Goal: Information Seeking & Learning: Find specific fact

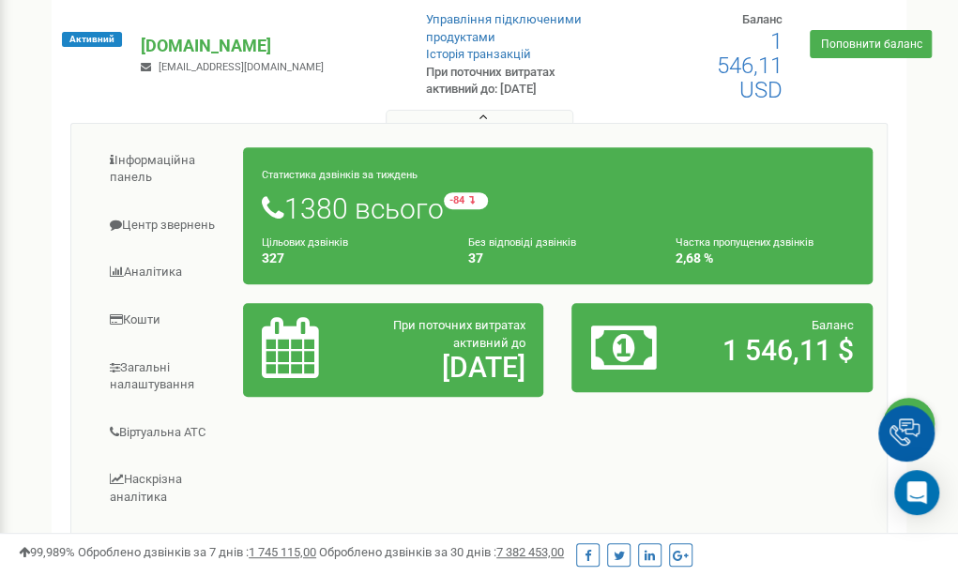
scroll to position [217, 0]
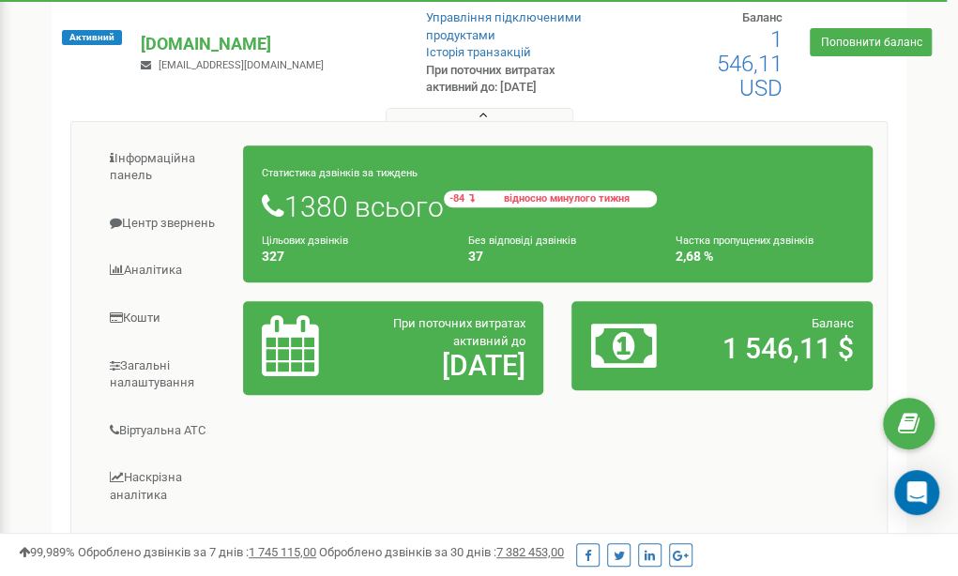
click at [480, 204] on small "-84 відносно минулого тижня" at bounding box center [550, 199] width 213 height 17
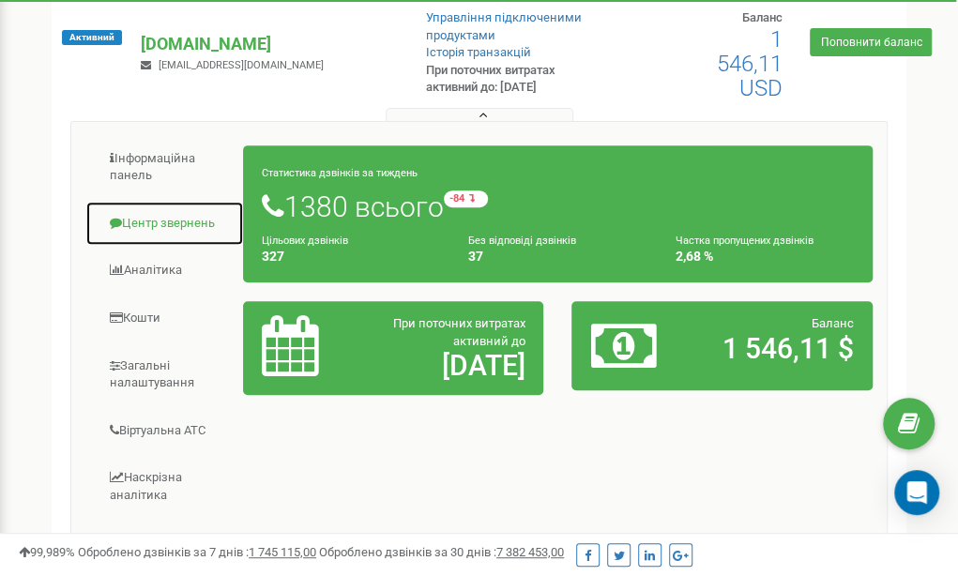
click at [177, 218] on link "Центр звернень" at bounding box center [164, 224] width 159 height 46
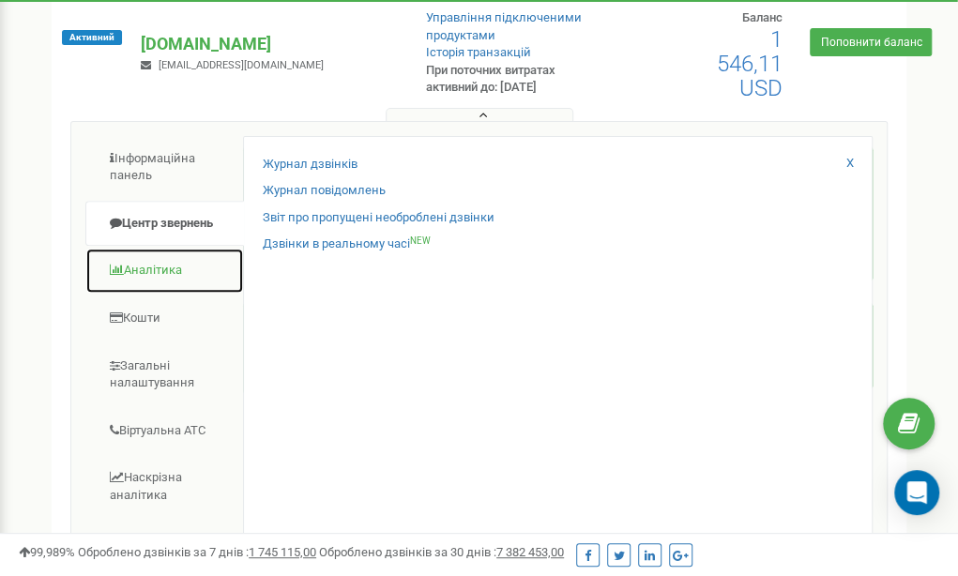
click at [182, 256] on link "Аналiтика" at bounding box center [164, 271] width 159 height 46
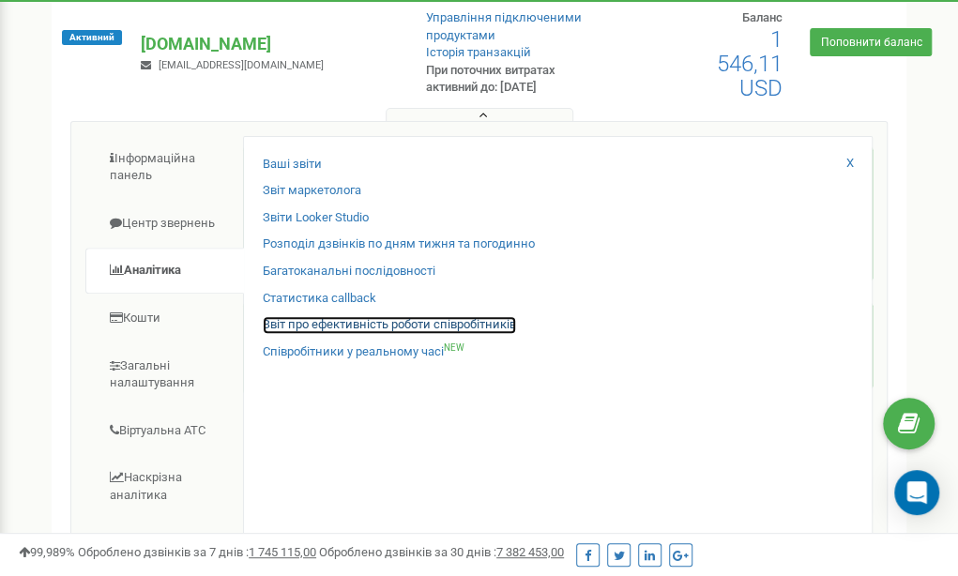
click at [330, 328] on link "Звіт про ефективність роботи співробітників" at bounding box center [389, 325] width 253 height 18
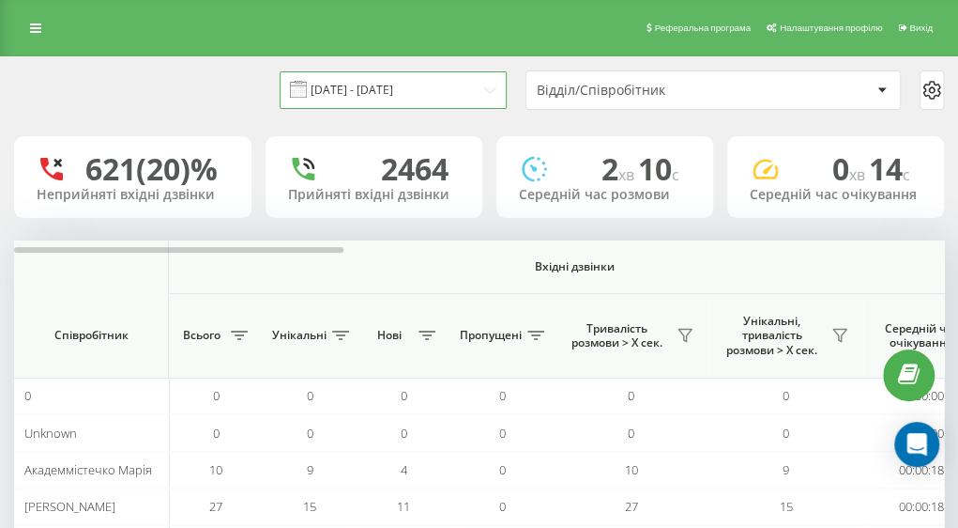
click at [476, 90] on input "[DATE] - [DATE]" at bounding box center [393, 89] width 227 height 37
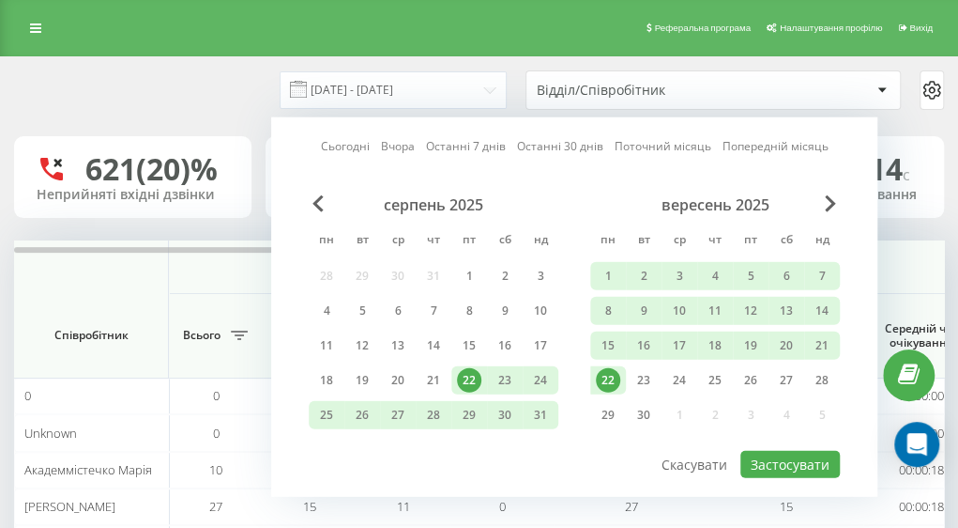
click at [612, 375] on div "22" at bounding box center [608, 380] width 24 height 24
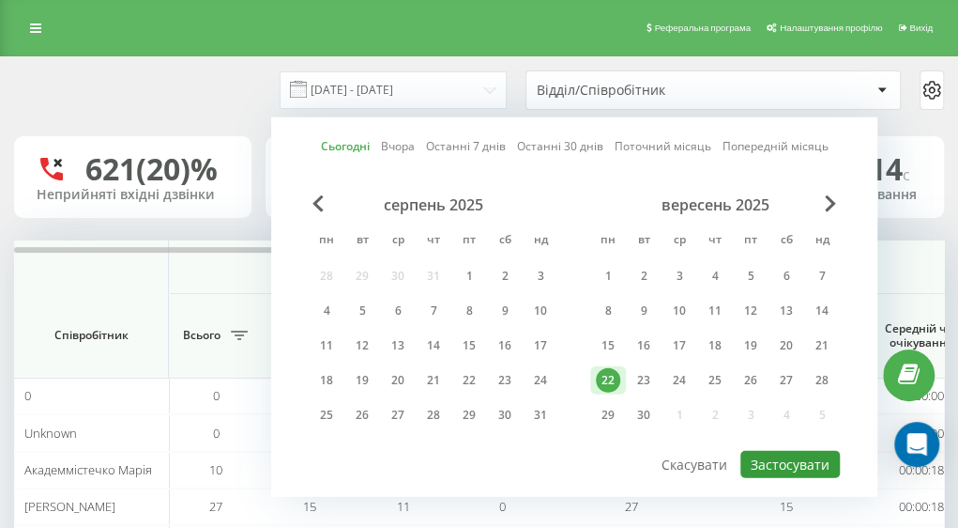
click at [758, 461] on button "Застосувати" at bounding box center [791, 464] width 100 height 27
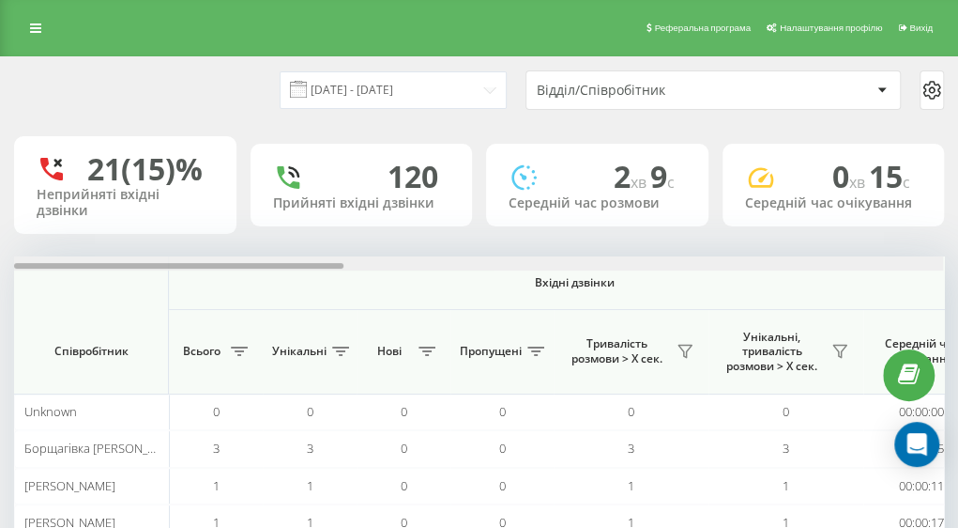
scroll to position [0, 929]
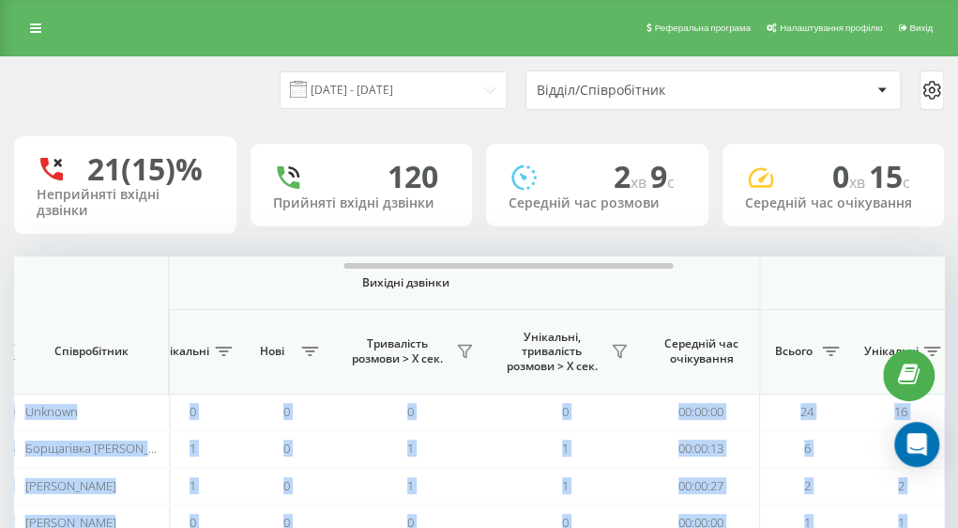
drag, startPoint x: 327, startPoint y: 282, endPoint x: 524, endPoint y: 267, distance: 197.7
click at [524, 267] on div "22.09.2025 - 22.09.2025 Відділ/Співробітник 21 (15)% Неприйняті вхідні дзвінки …" at bounding box center [479, 436] width 930 height 759
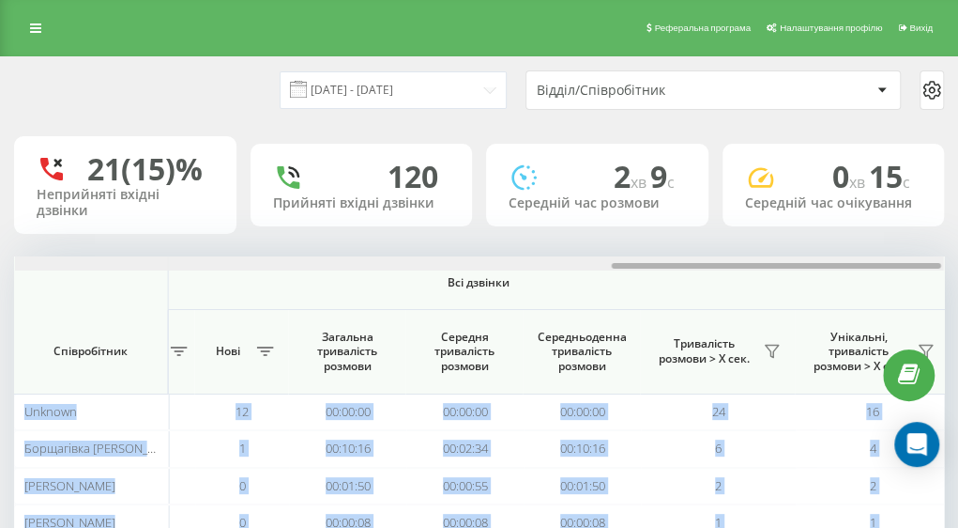
drag, startPoint x: 528, startPoint y: 284, endPoint x: 798, endPoint y: 287, distance: 270.4
click at [798, 268] on div at bounding box center [776, 266] width 329 height 6
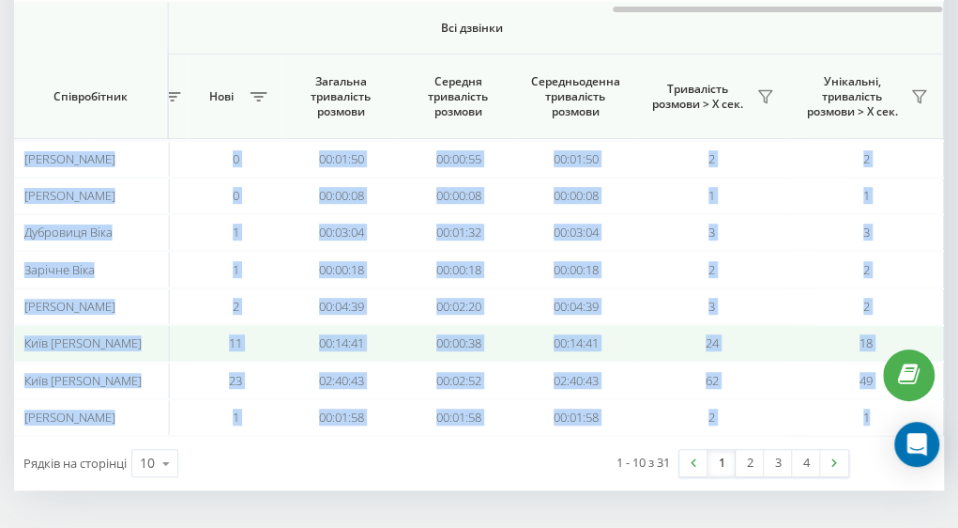
scroll to position [0, 1688]
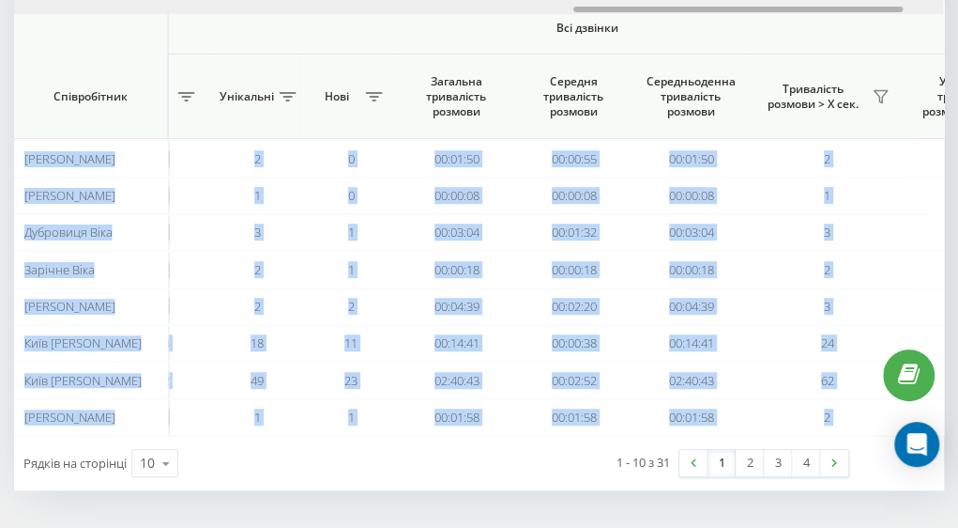
drag, startPoint x: 742, startPoint y: 7, endPoint x: 700, endPoint y: 14, distance: 42.0
click at [700, 14] on div "Вхідні дзвінки Вихідні дзвінки Всі дзвінки Співробітник Всього Унікальні Нові П…" at bounding box center [479, 183] width 930 height 506
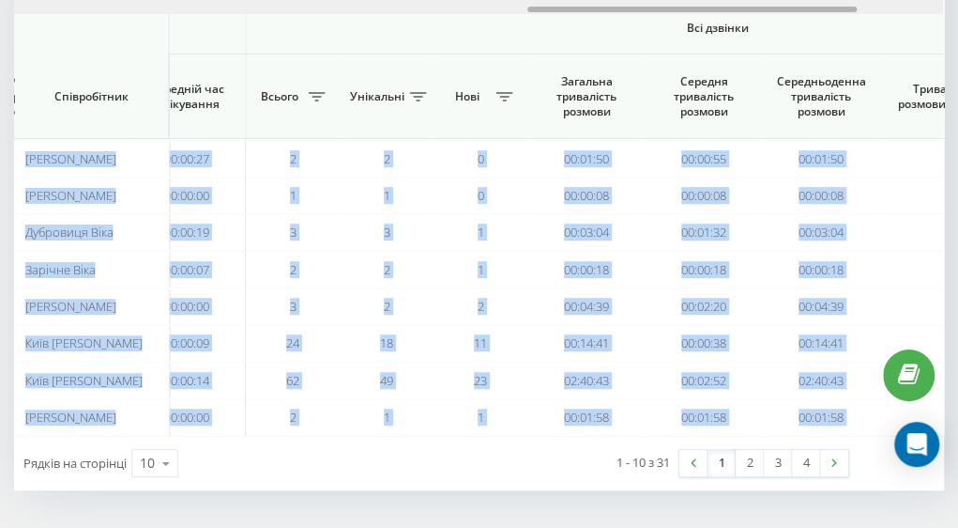
scroll to position [0, 1433]
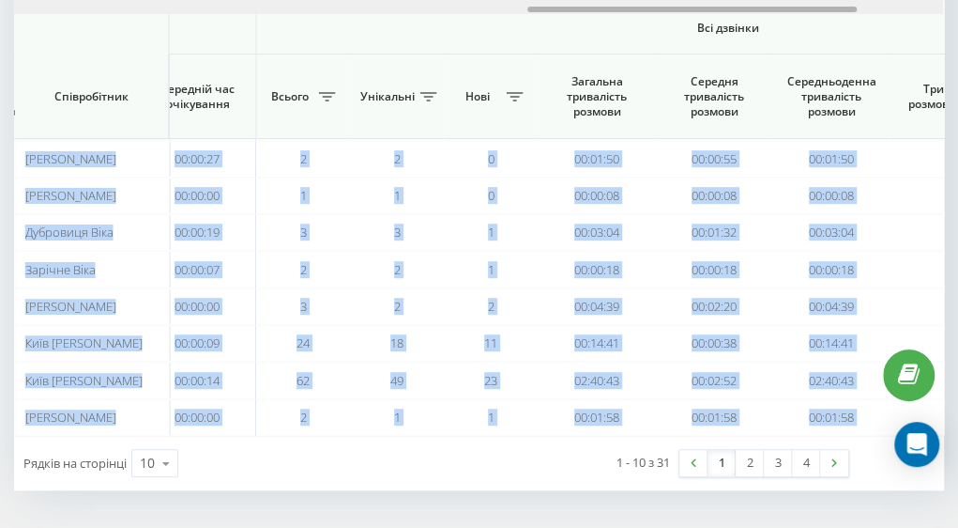
drag, startPoint x: 610, startPoint y: 8, endPoint x: 561, endPoint y: 18, distance: 49.7
click at [561, 18] on div "Вхідні дзвінки Вихідні дзвінки Всі дзвінки Співробітник Всього Унікальні Нові П…" at bounding box center [479, 183] width 930 height 506
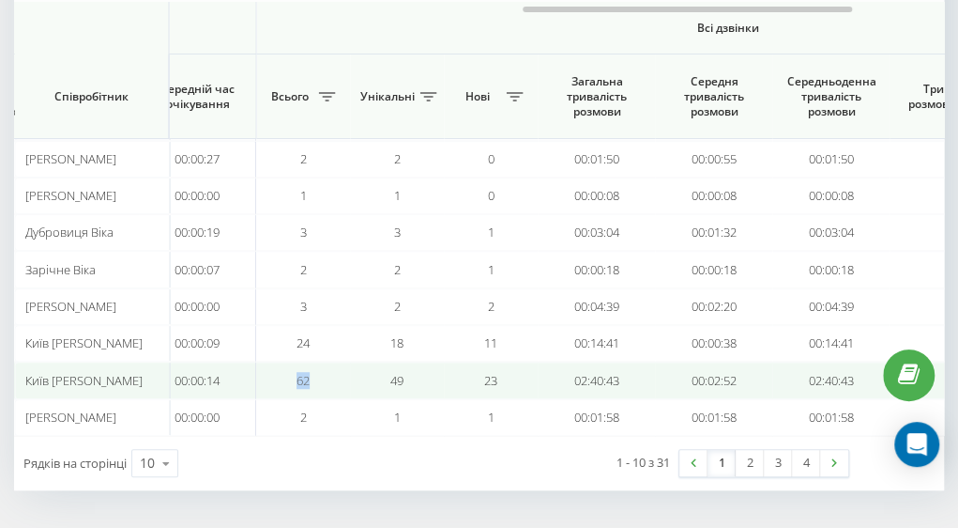
drag, startPoint x: 292, startPoint y: 376, endPoint x: 326, endPoint y: 373, distance: 34.0
click at [326, 373] on td "62" at bounding box center [303, 379] width 94 height 37
drag, startPoint x: 571, startPoint y: 378, endPoint x: 650, endPoint y: 379, distance: 78.9
click at [650, 379] on td "02:40:43" at bounding box center [596, 379] width 117 height 37
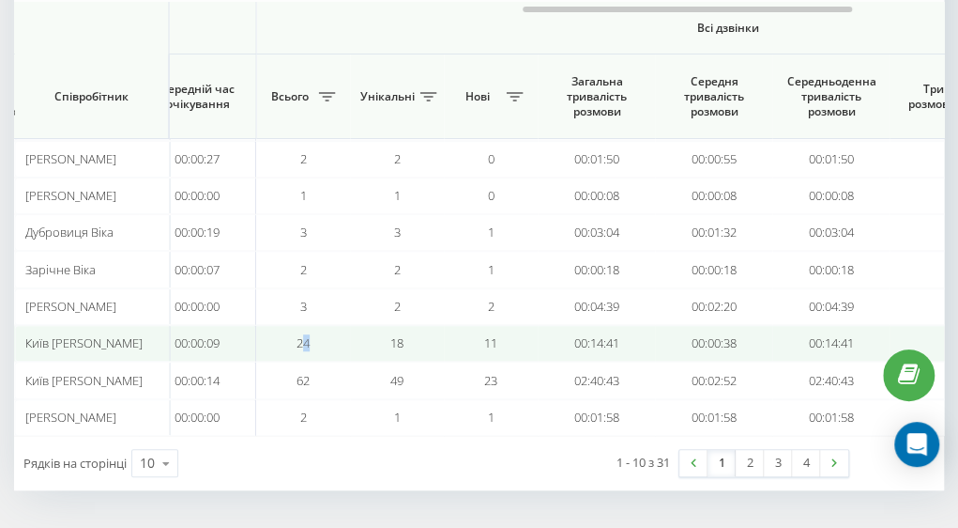
drag, startPoint x: 315, startPoint y: 345, endPoint x: 358, endPoint y: 339, distance: 42.6
click at [302, 345] on td "24" at bounding box center [303, 343] width 94 height 37
drag, startPoint x: 562, startPoint y: 346, endPoint x: 629, endPoint y: 344, distance: 66.7
click at [629, 344] on td "00:14:41" at bounding box center [596, 343] width 117 height 37
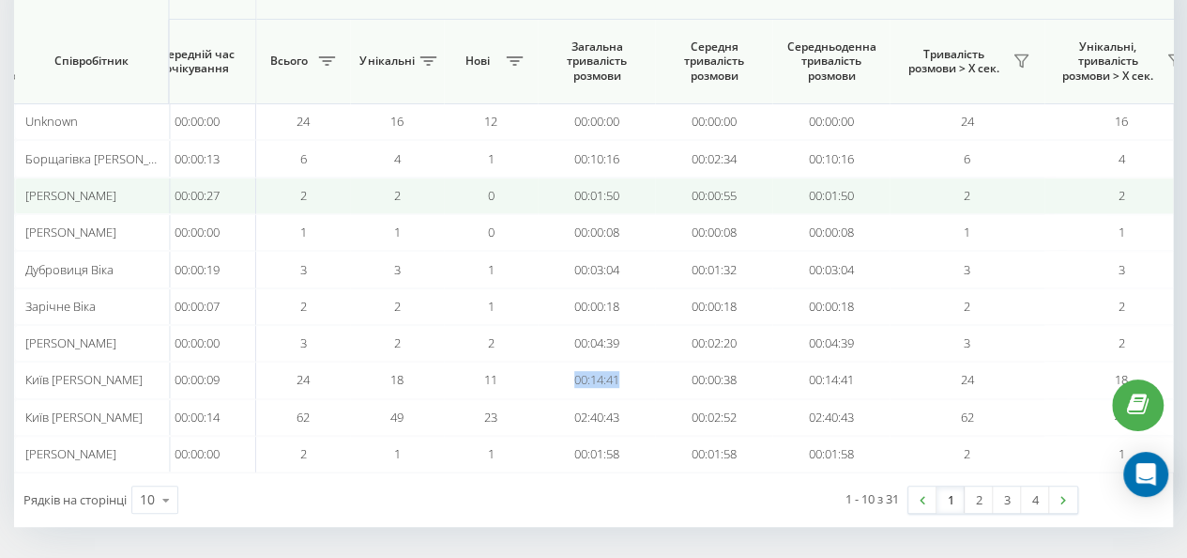
scroll to position [0, 0]
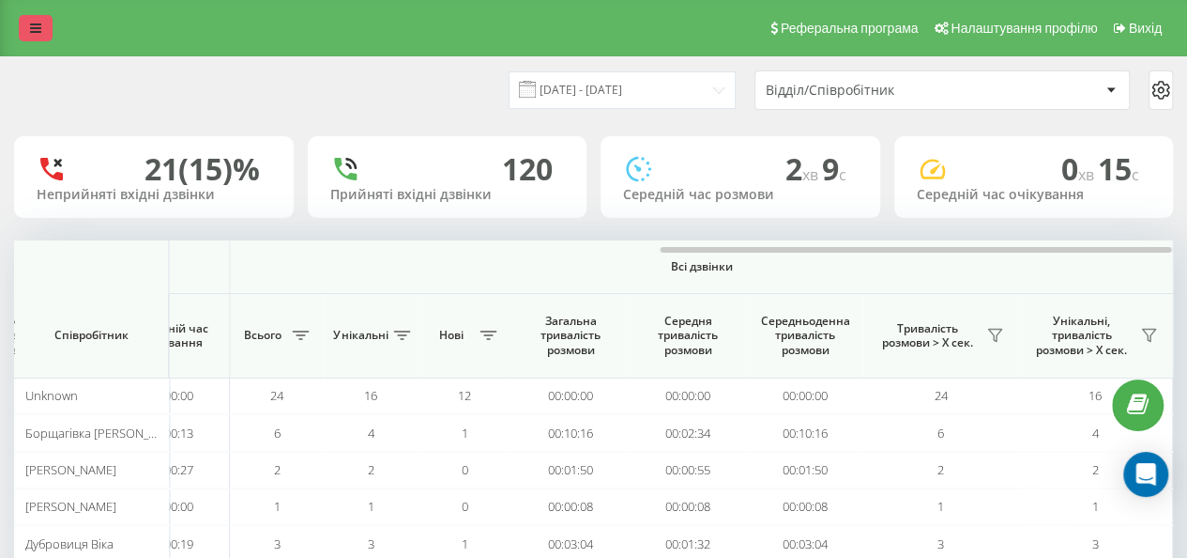
click at [47, 23] on link at bounding box center [36, 28] width 34 height 26
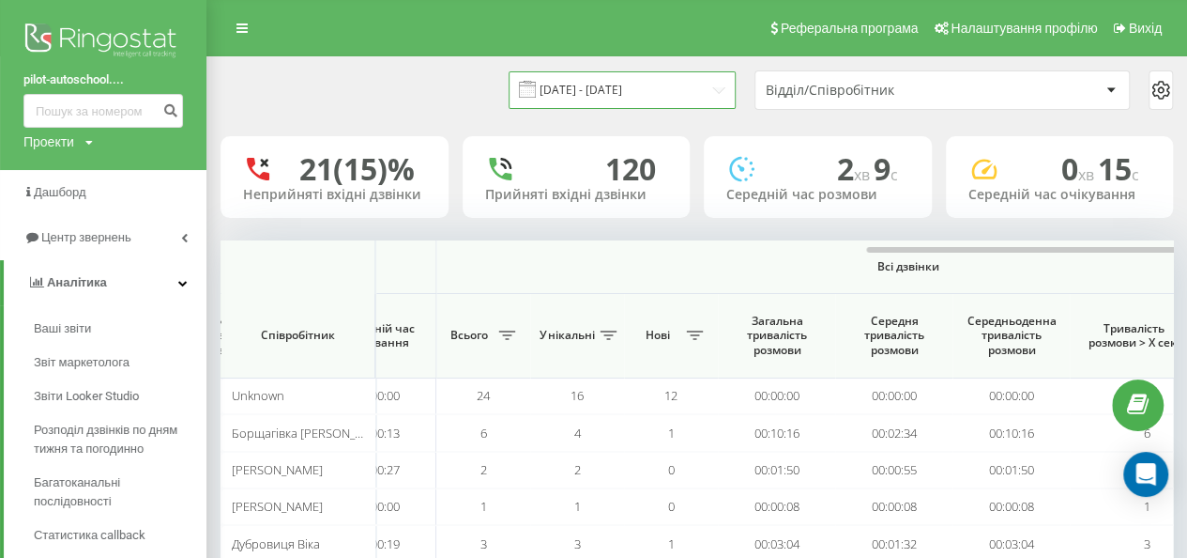
click at [701, 94] on input "22.09.2025 - 22.09.2025" at bounding box center [622, 89] width 227 height 37
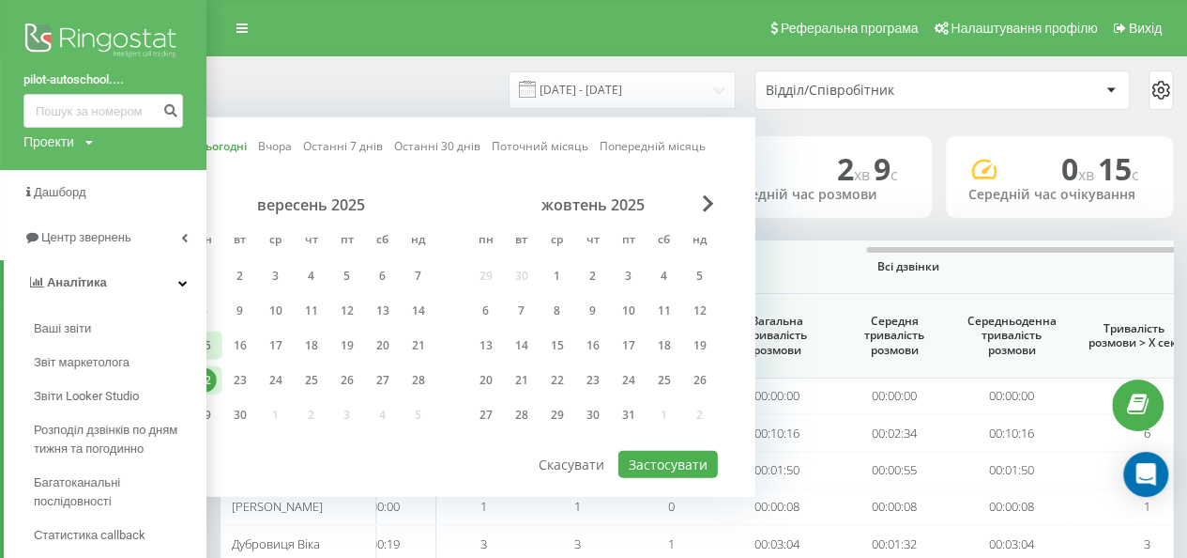
click at [212, 348] on div "15" at bounding box center [204, 345] width 24 height 24
click at [680, 471] on button "Застосувати" at bounding box center [669, 464] width 100 height 27
type input "15.09.2025 - 15.09.2025"
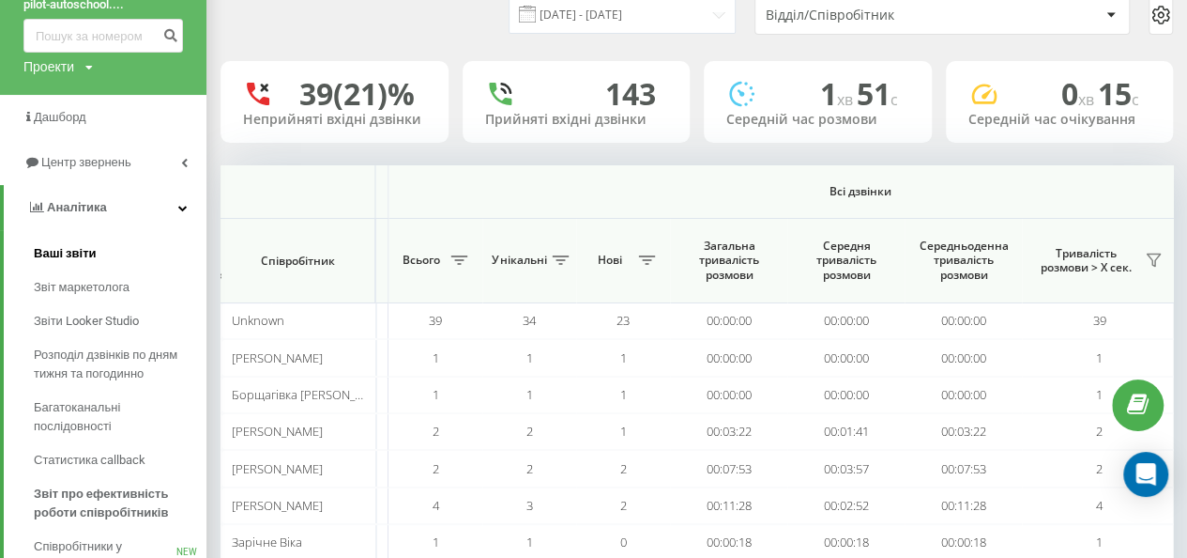
scroll to position [66, 0]
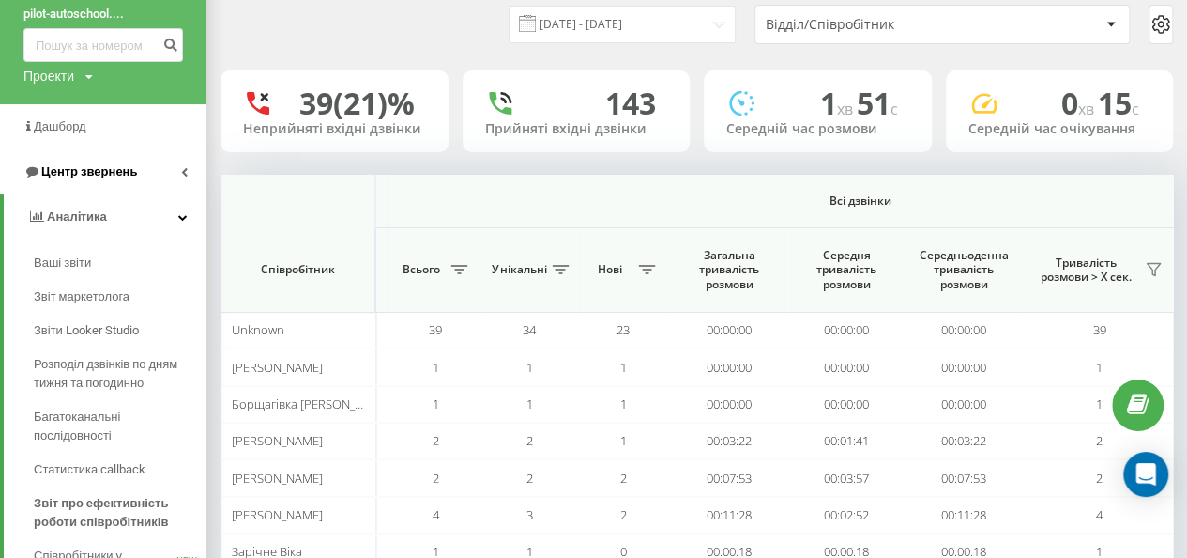
click at [145, 190] on link "Центр звернень" at bounding box center [103, 171] width 207 height 45
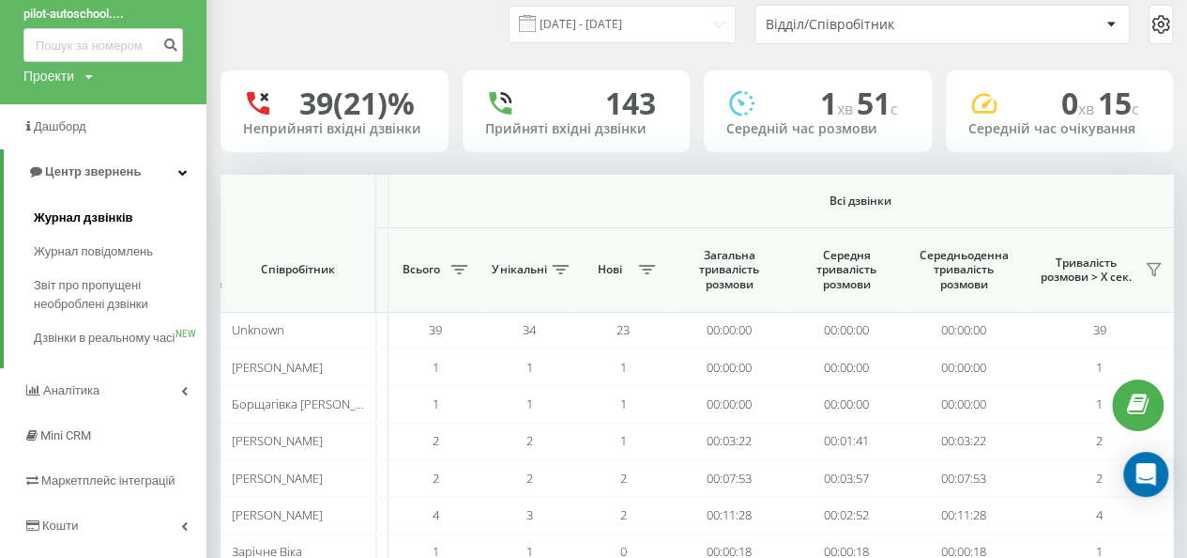
click at [120, 223] on span "Журнал дзвінків" at bounding box center [84, 217] width 100 height 19
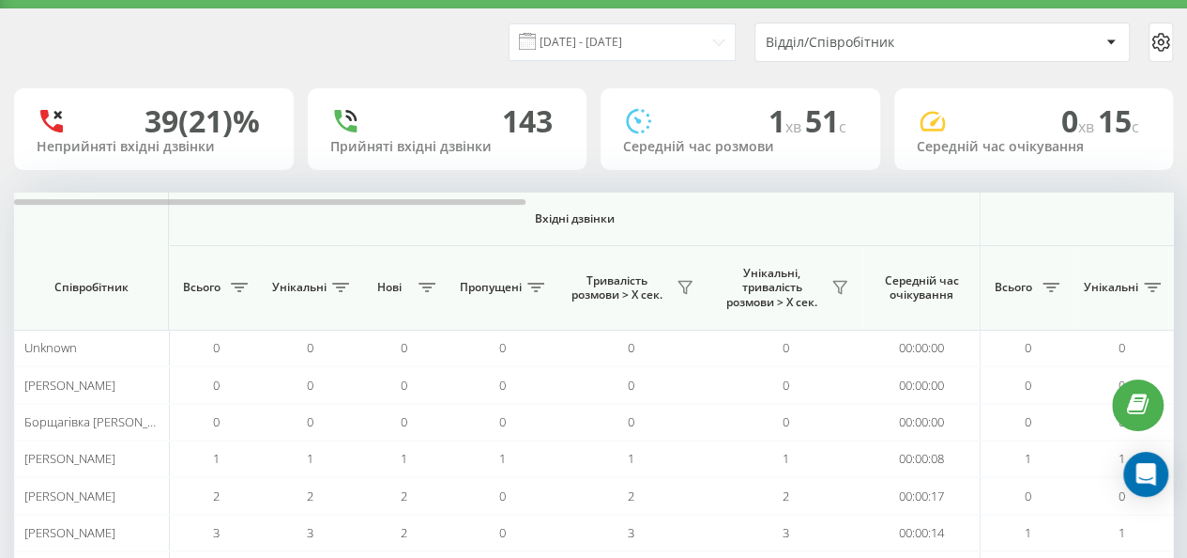
scroll to position [54, 0]
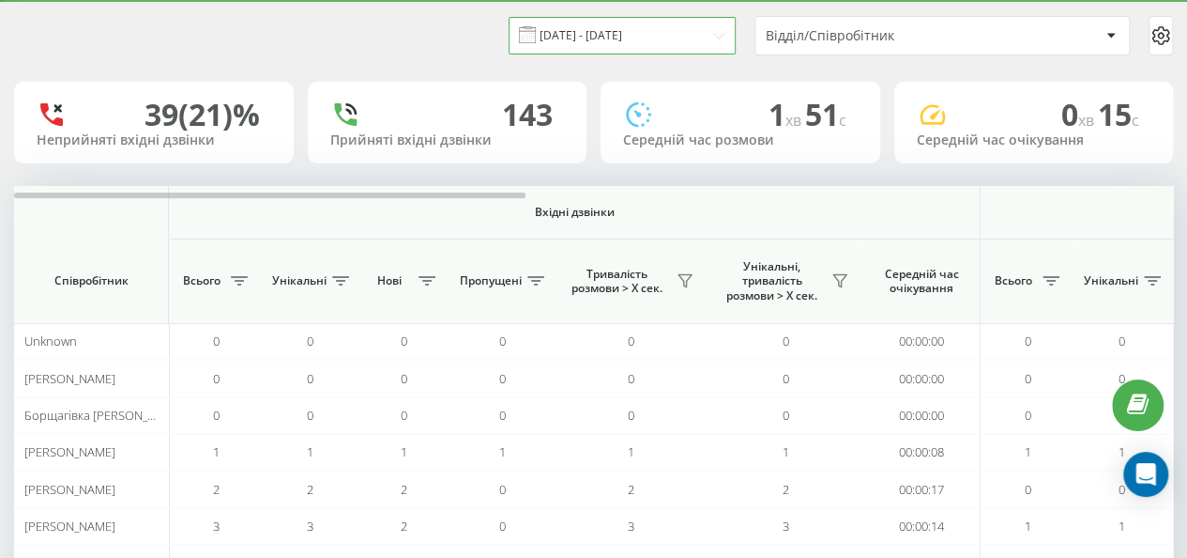
click at [691, 39] on input "[DATE] - [DATE]" at bounding box center [622, 35] width 227 height 37
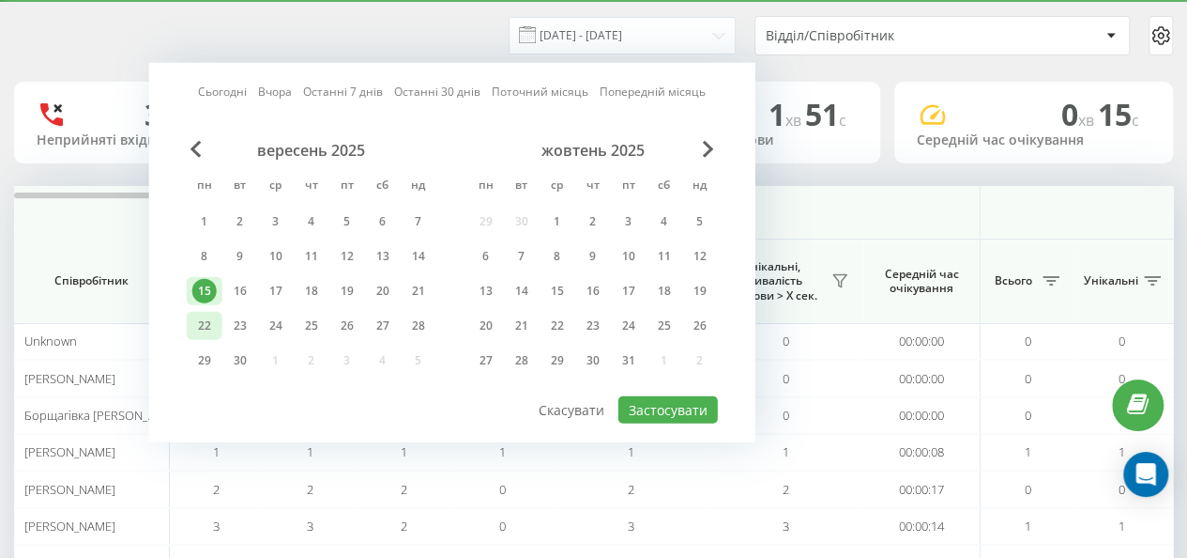
click at [218, 330] on div "22" at bounding box center [205, 326] width 36 height 28
click at [685, 411] on button "Застосувати" at bounding box center [669, 409] width 100 height 27
type input "[DATE] - [DATE]"
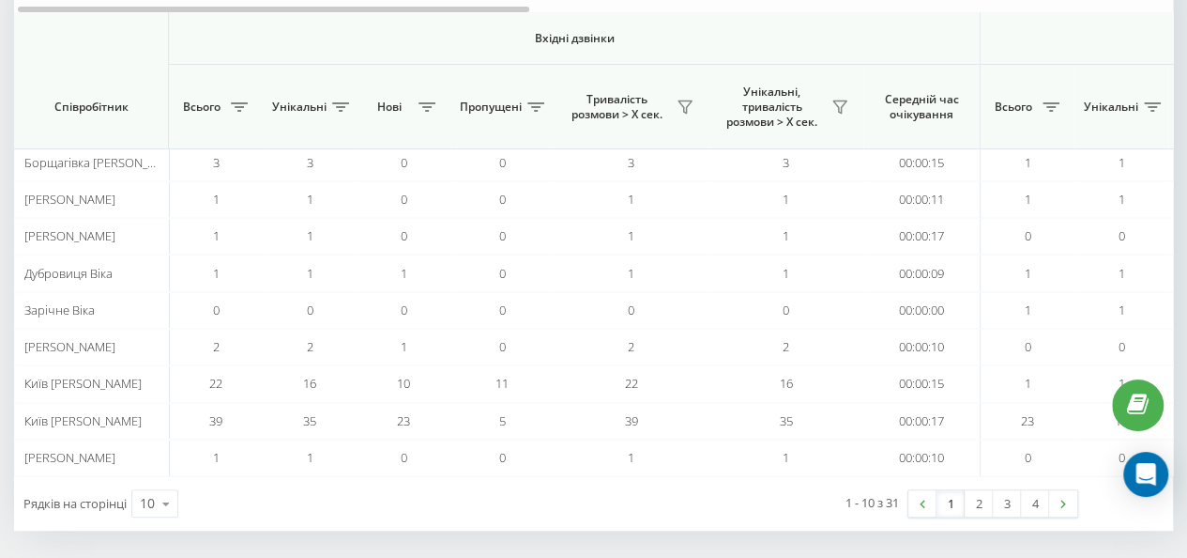
scroll to position [274, 0]
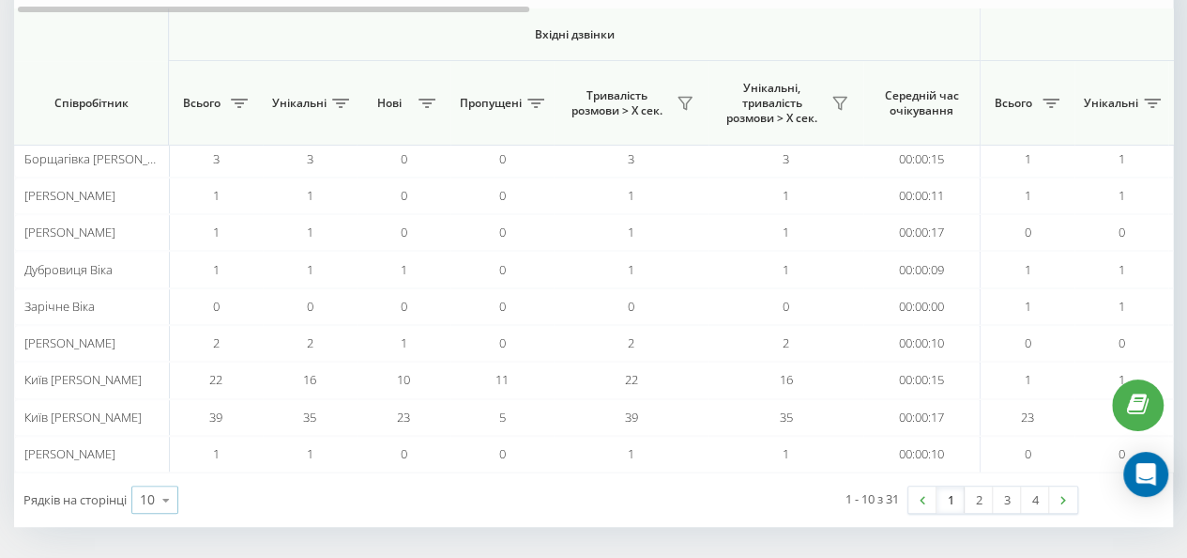
click at [176, 490] on icon at bounding box center [166, 500] width 28 height 37
click at [175, 467] on div "100" at bounding box center [154, 472] width 45 height 27
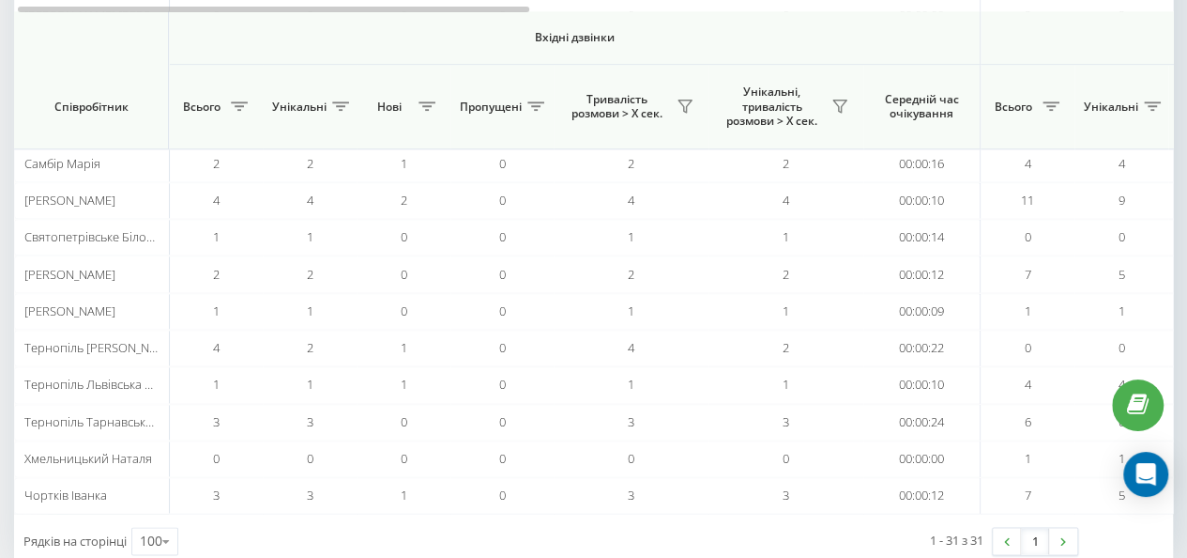
scroll to position [1012, 0]
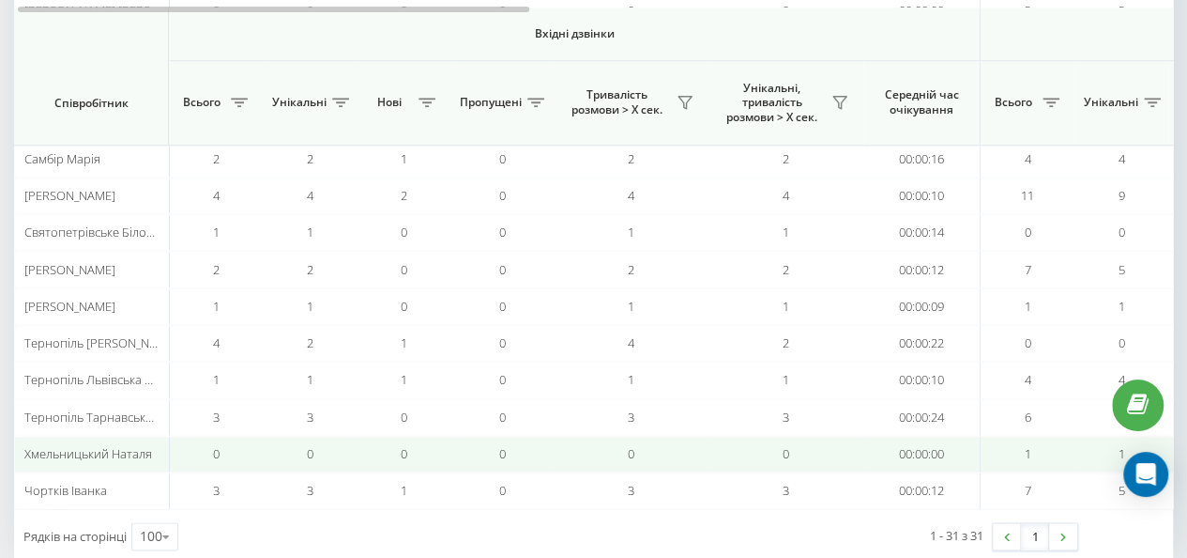
click at [424, 436] on td "0" at bounding box center [404, 454] width 94 height 37
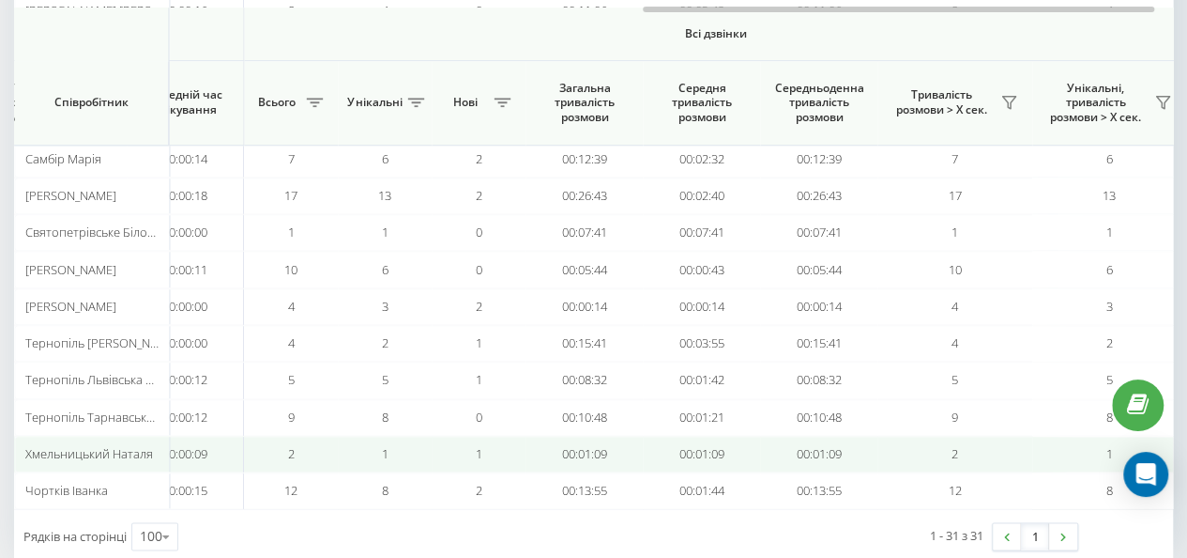
scroll to position [0, 1460]
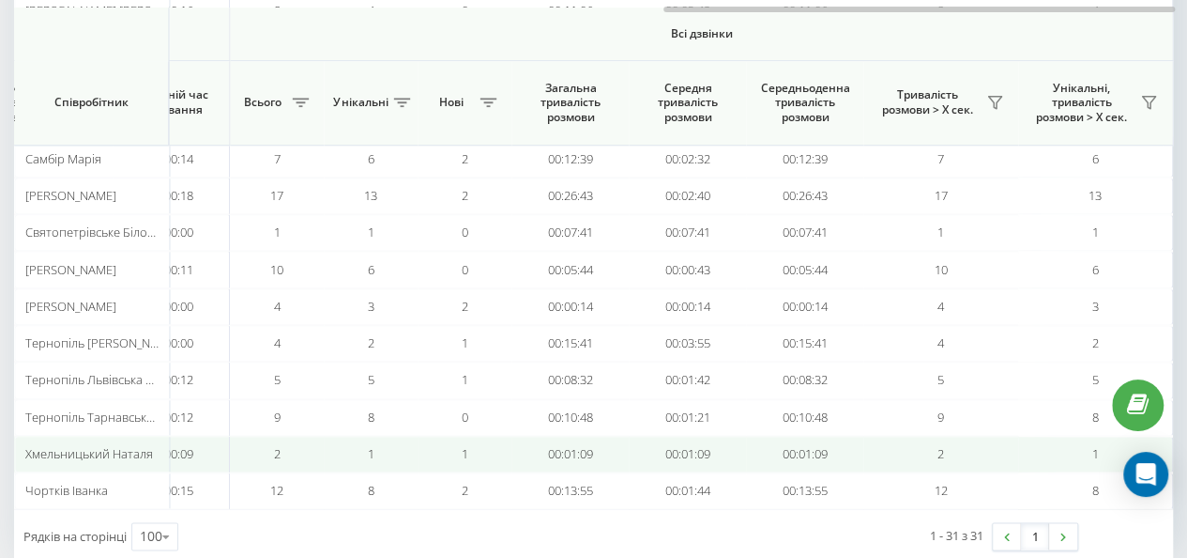
click at [790, 441] on td "00:01:09" at bounding box center [804, 454] width 117 height 37
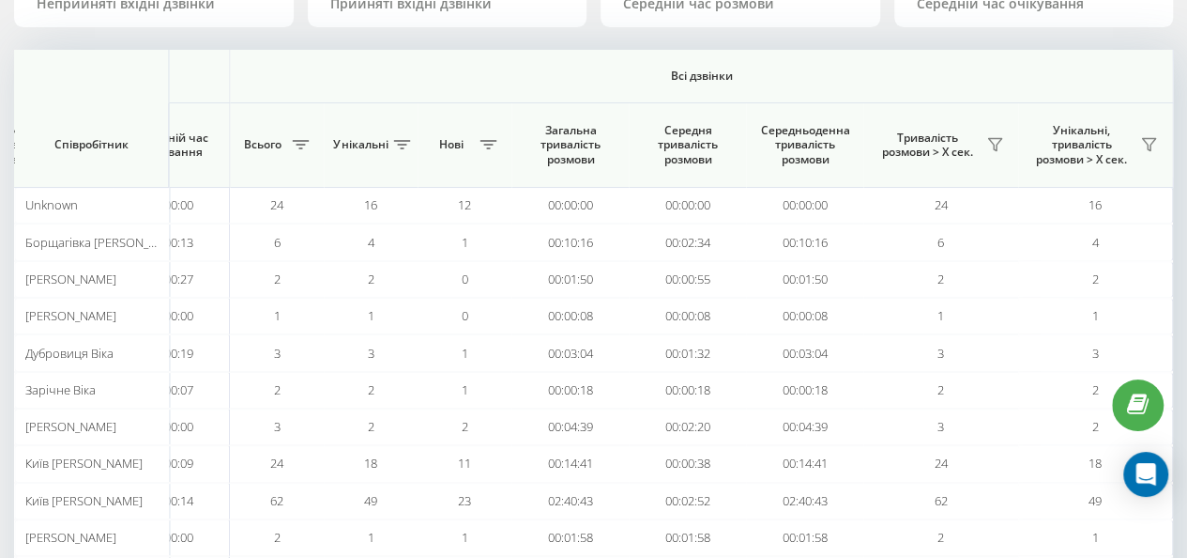
scroll to position [0, 0]
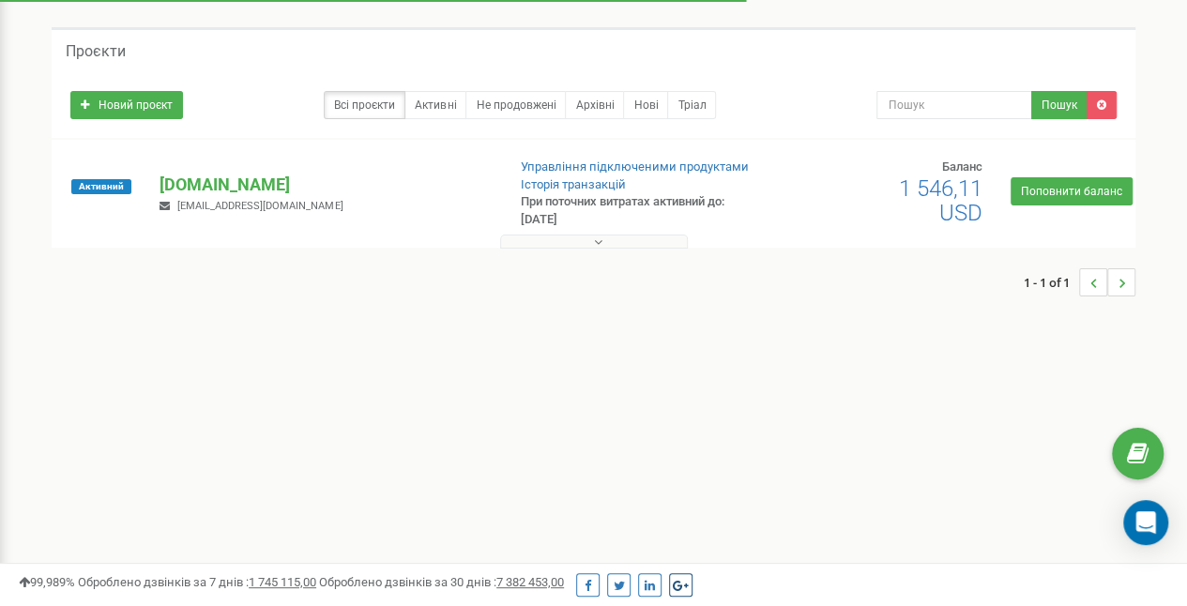
scroll to position [57, 0]
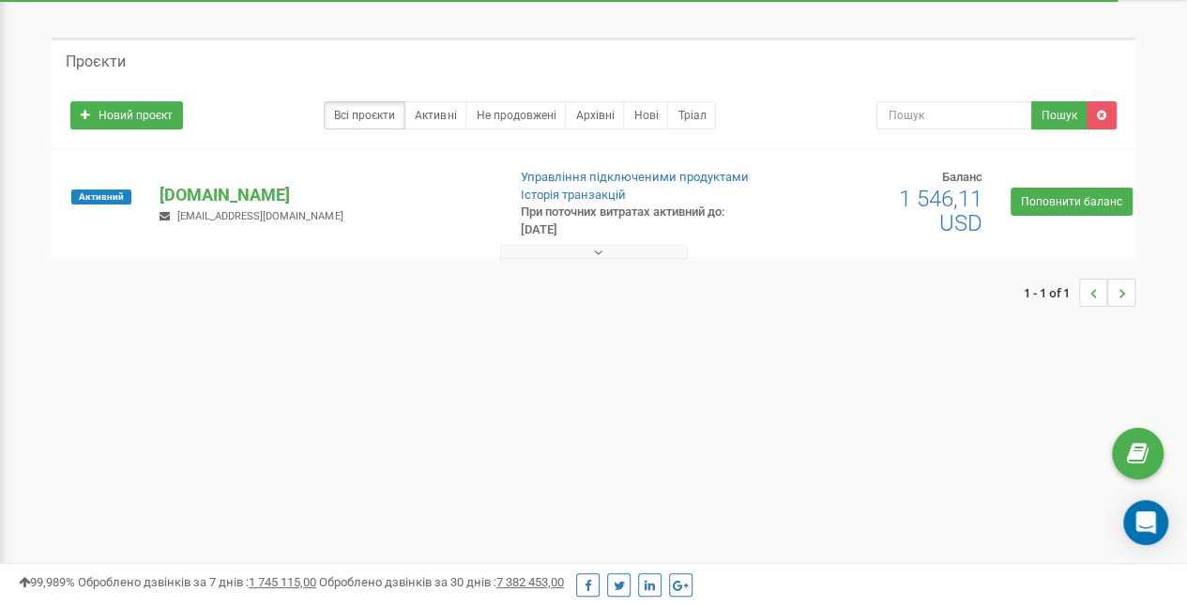
drag, startPoint x: 531, startPoint y: 237, endPoint x: 528, endPoint y: 257, distance: 20.8
click at [528, 257] on div "Активний [DOMAIN_NAME] [EMAIL_ADDRESS][DOMAIN_NAME] Управління підключеними про…" at bounding box center [593, 213] width 1075 height 88
click at [528, 257] on button at bounding box center [594, 252] width 188 height 14
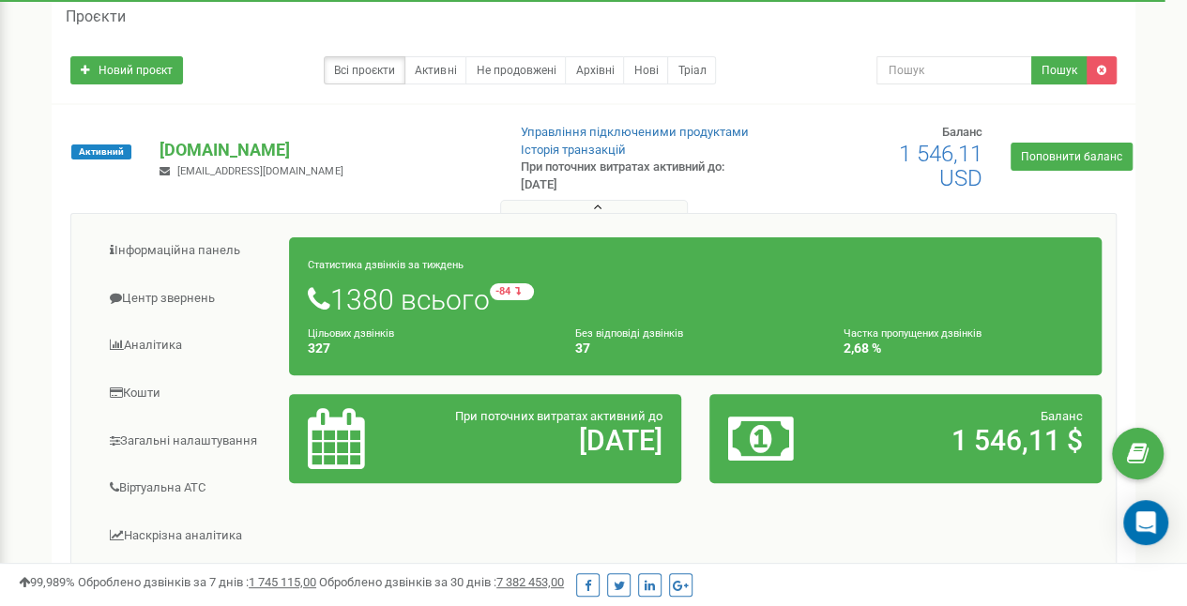
scroll to position [115, 0]
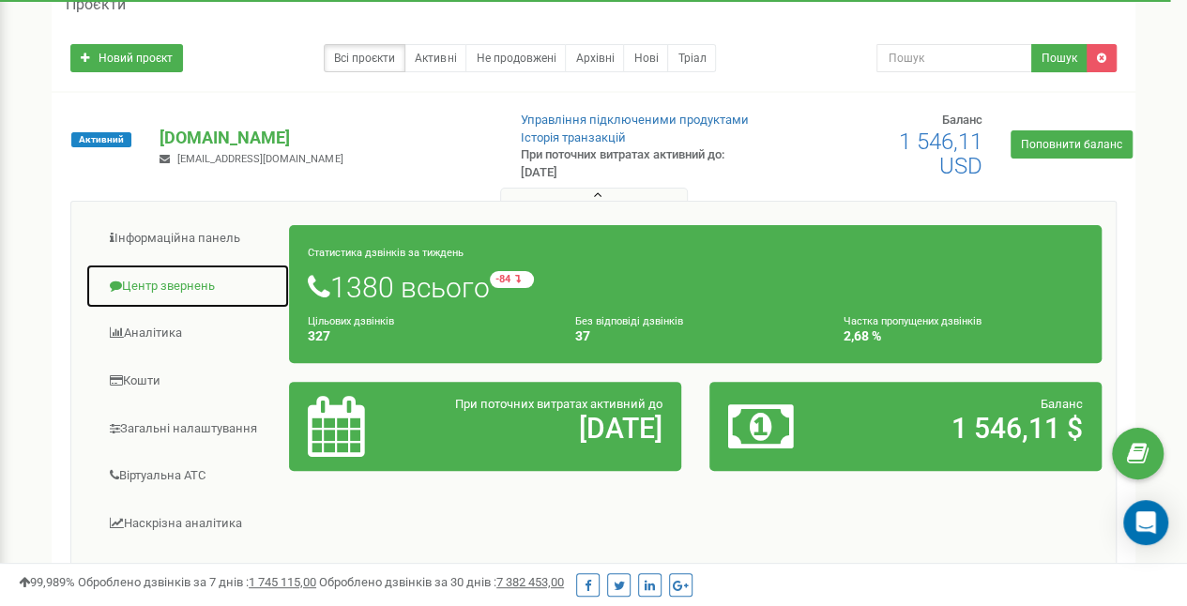
click at [168, 299] on link "Центр звернень" at bounding box center [187, 287] width 205 height 46
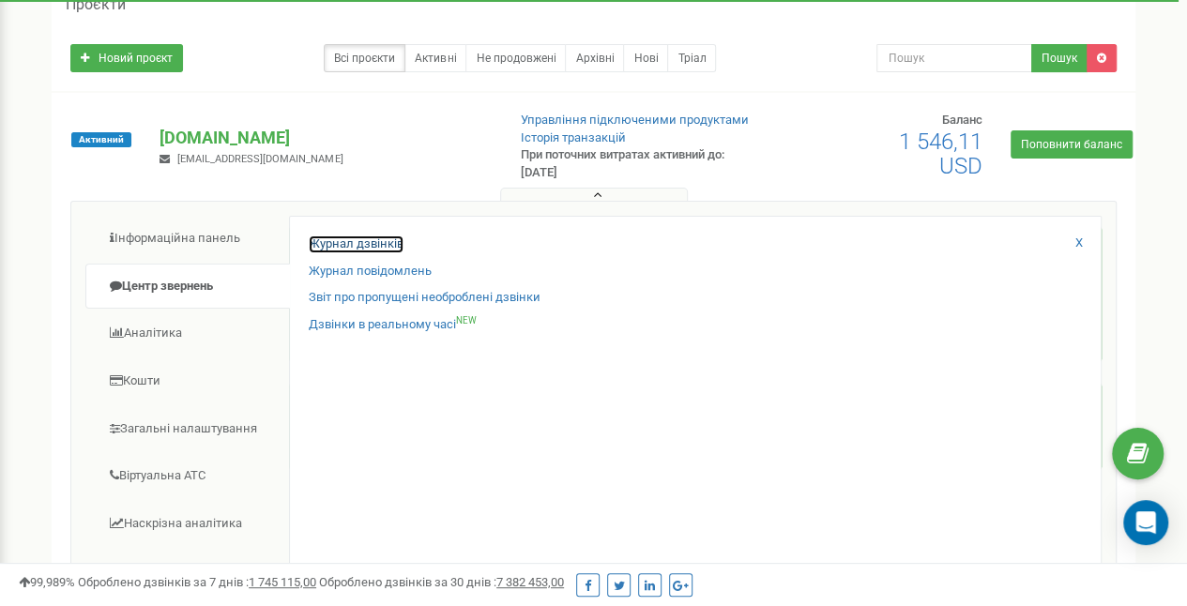
click at [391, 248] on link "Журнал дзвінків" at bounding box center [356, 245] width 95 height 18
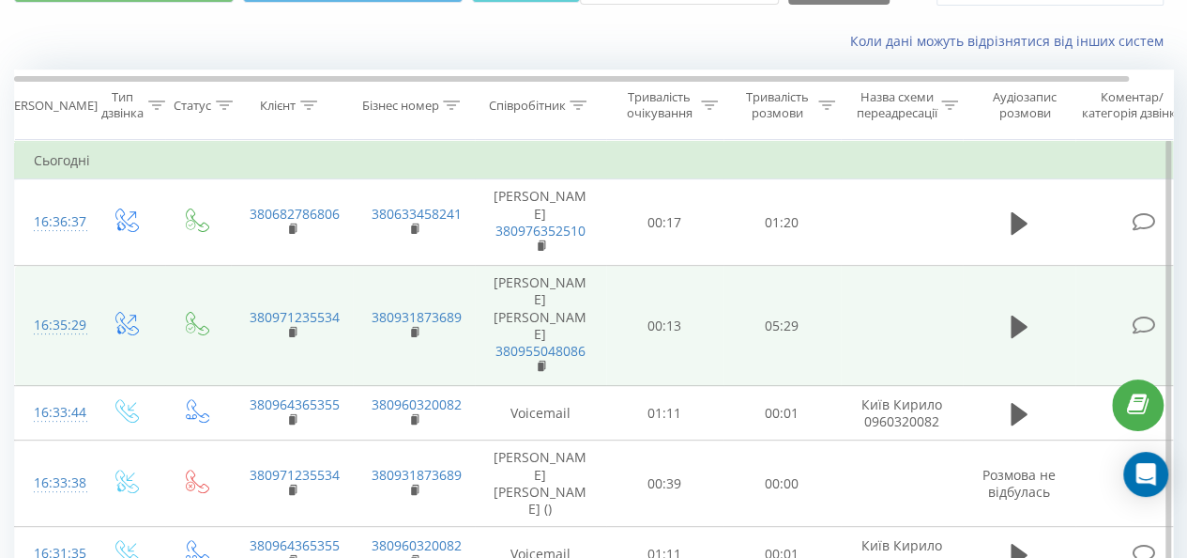
scroll to position [125, 0]
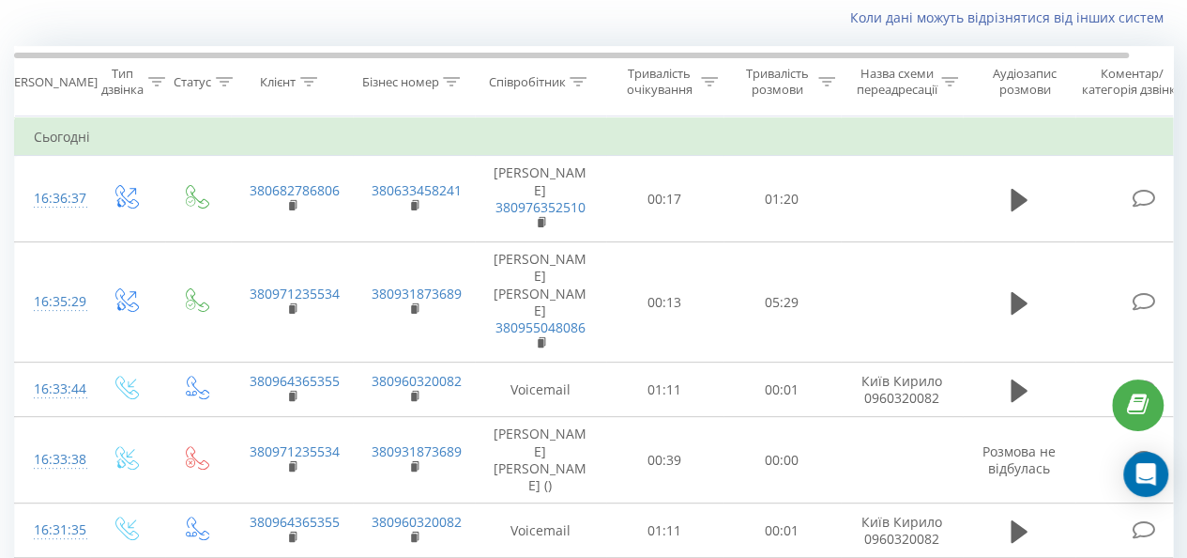
click at [565, 81] on div "Співробітник" at bounding box center [526, 82] width 77 height 16
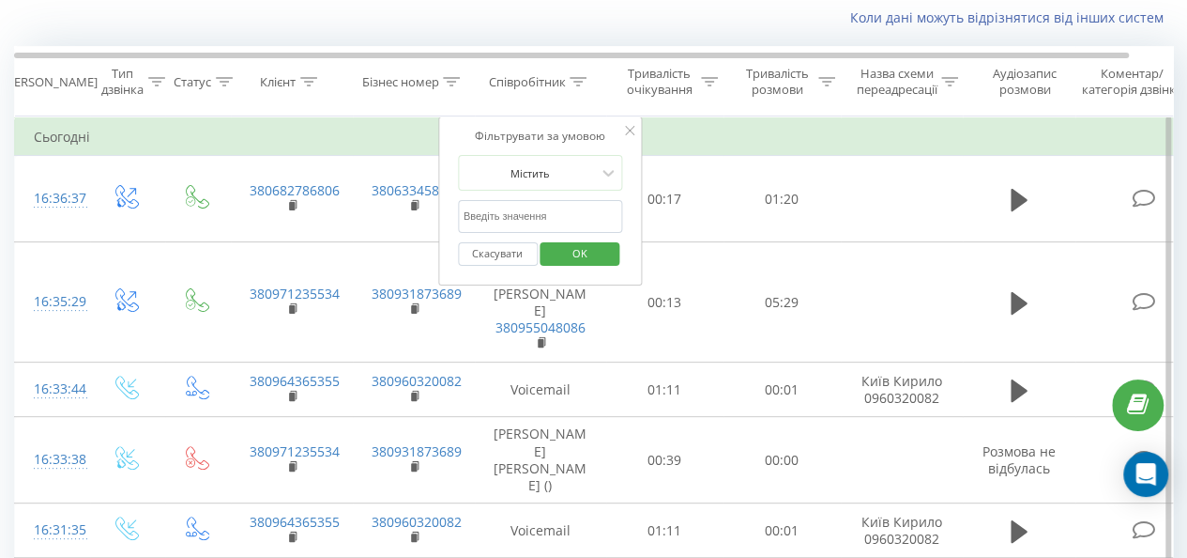
click at [582, 218] on input "text" at bounding box center [540, 216] width 165 height 33
type input "Хмельницький"
click button "OK" at bounding box center [581, 253] width 80 height 23
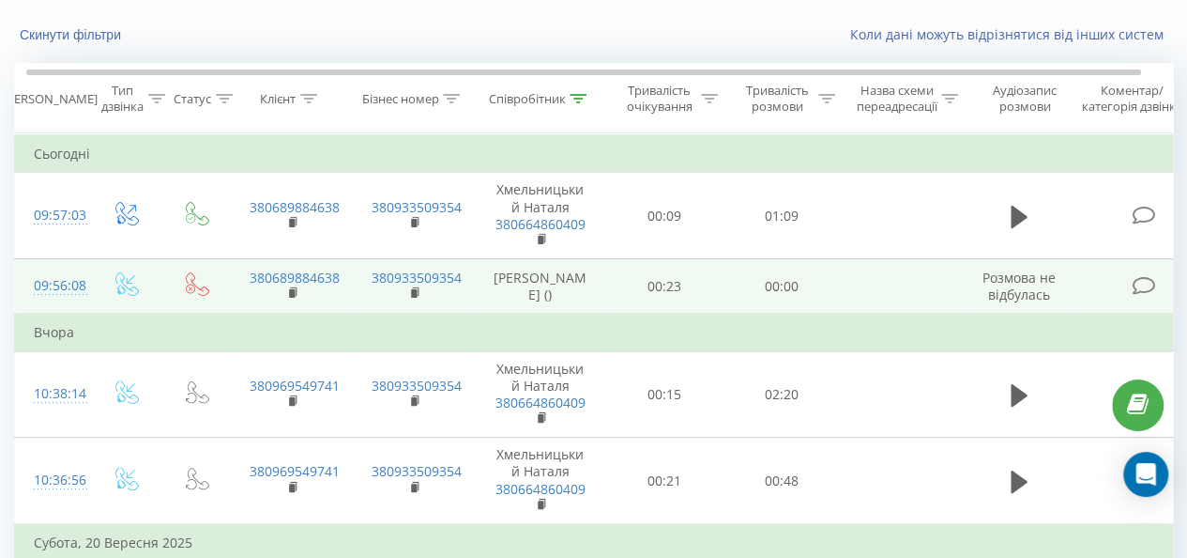
scroll to position [0, 6]
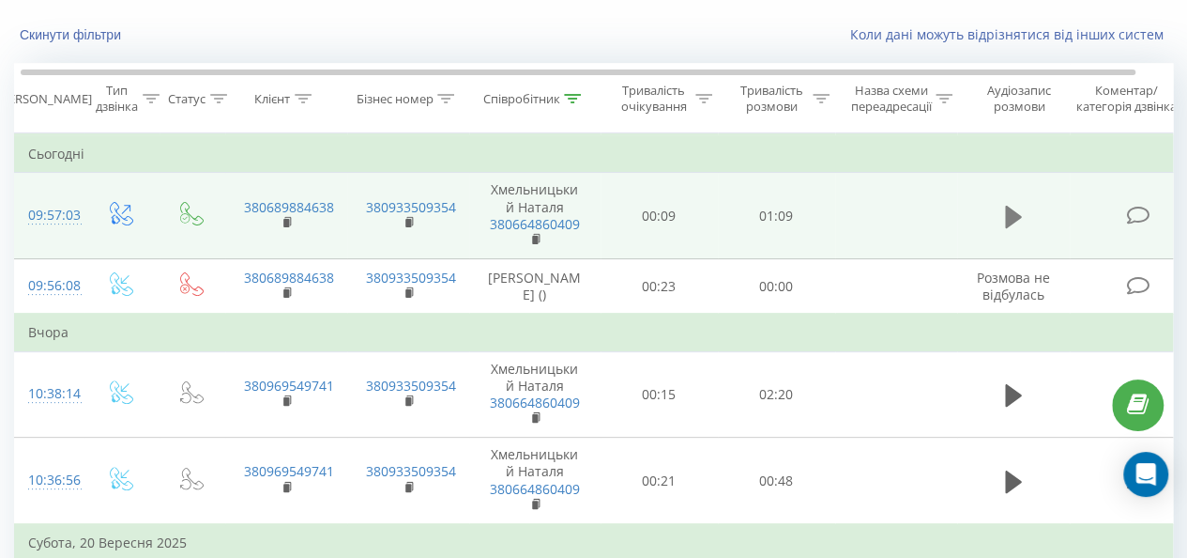
click at [1011, 222] on icon at bounding box center [1013, 217] width 17 height 23
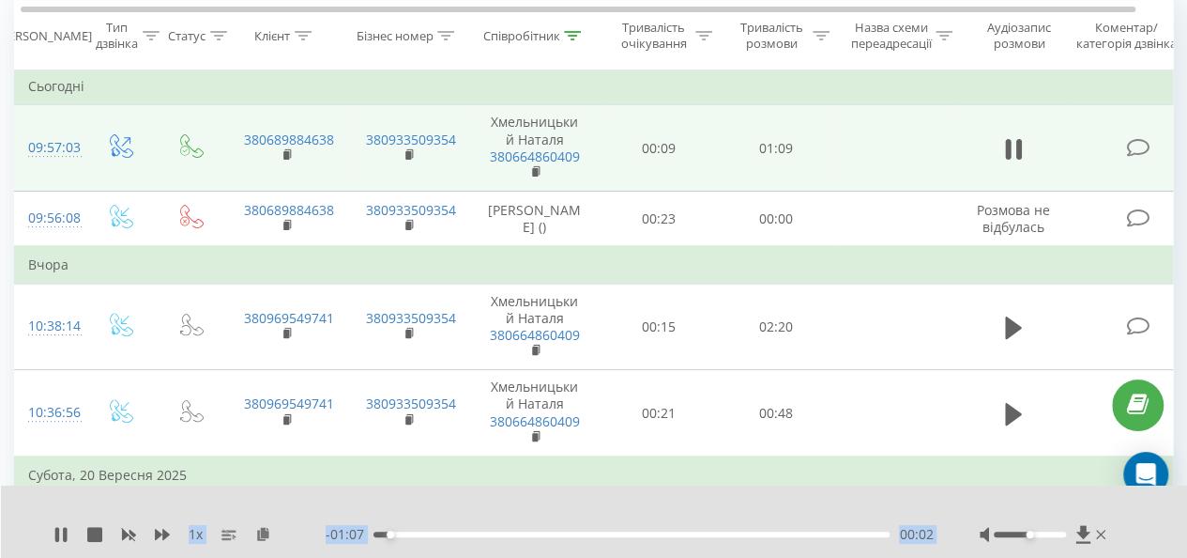
scroll to position [270, 0]
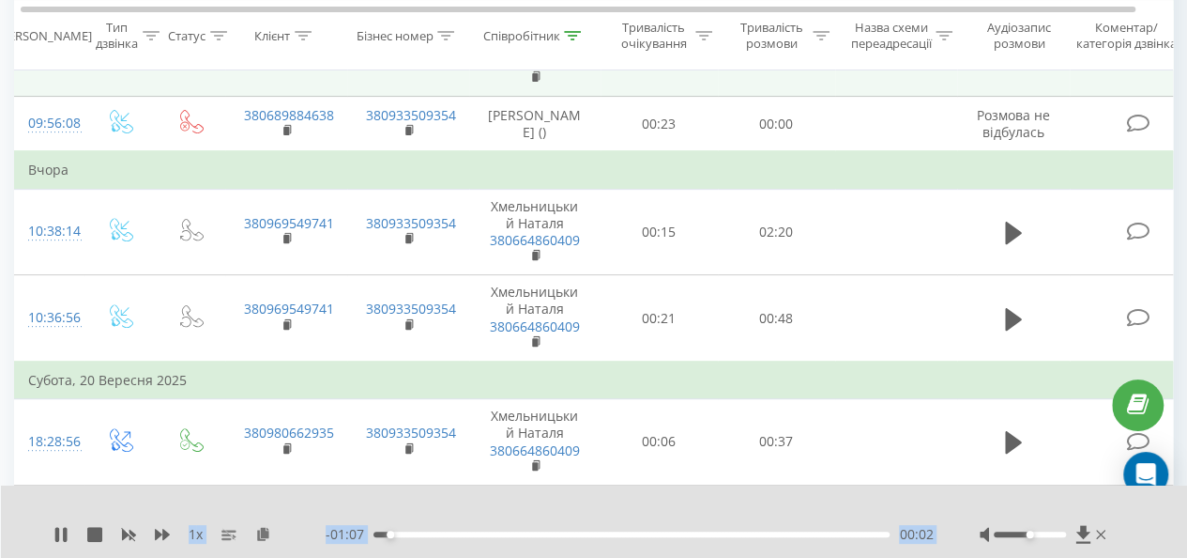
drag, startPoint x: 1031, startPoint y: 541, endPoint x: 1072, endPoint y: 570, distance: 50.5
click at [1072, 287] on html "pilot-autoschool.... Проекти [DOMAIN_NAME] Дашборд Центр звернень Журнал дзвінк…" at bounding box center [593, 9] width 1187 height 558
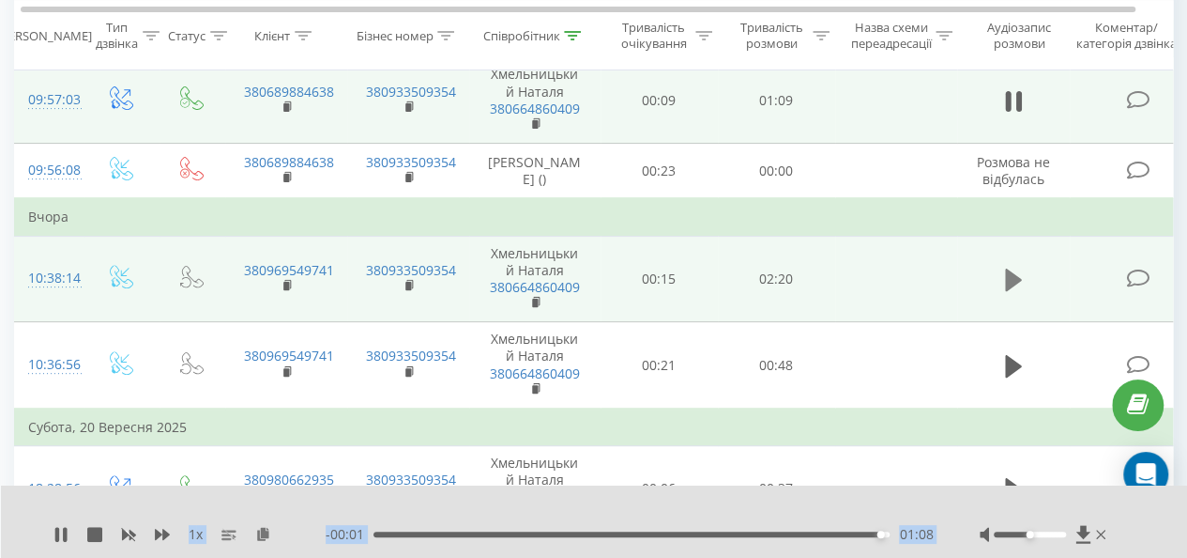
scroll to position [224, 0]
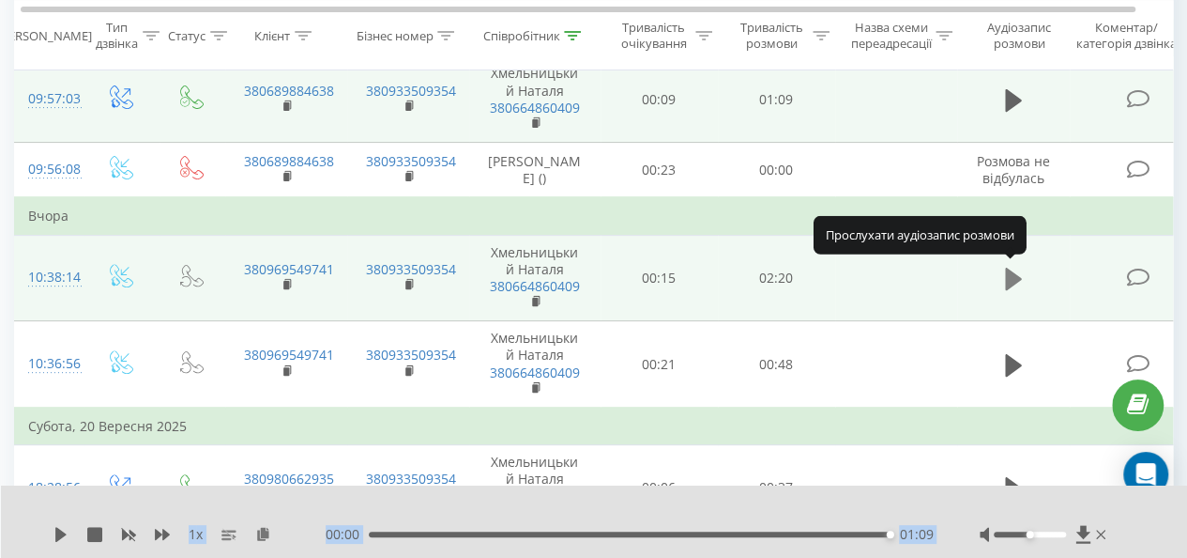
click at [1020, 271] on icon at bounding box center [1013, 279] width 17 height 26
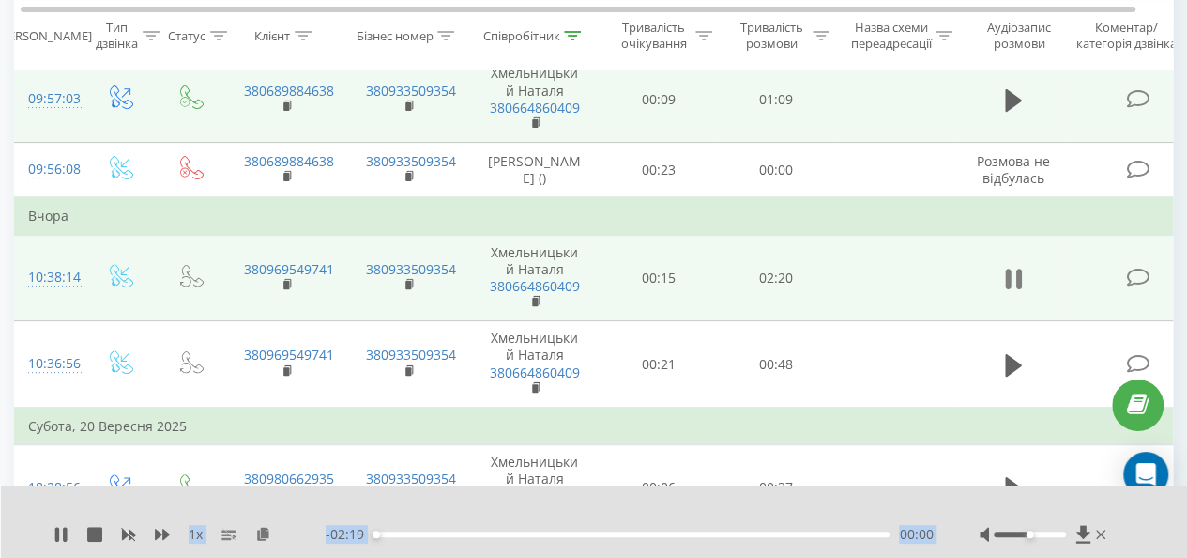
click at [1019, 275] on icon at bounding box center [1019, 278] width 6 height 21
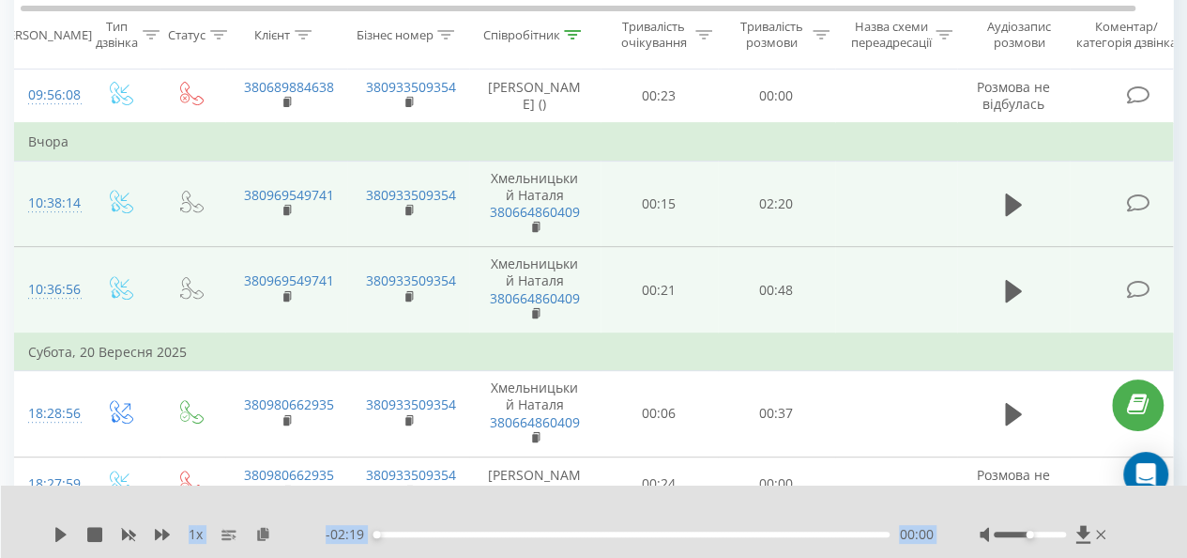
scroll to position [786, 0]
